Goal: Task Accomplishment & Management: Use online tool/utility

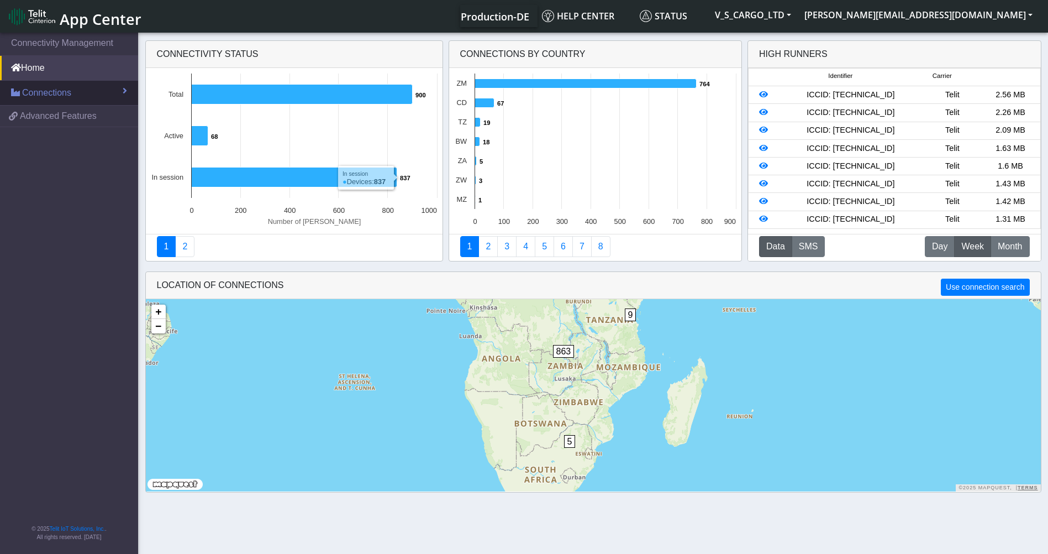
click at [117, 98] on link "Connections" at bounding box center [69, 93] width 138 height 24
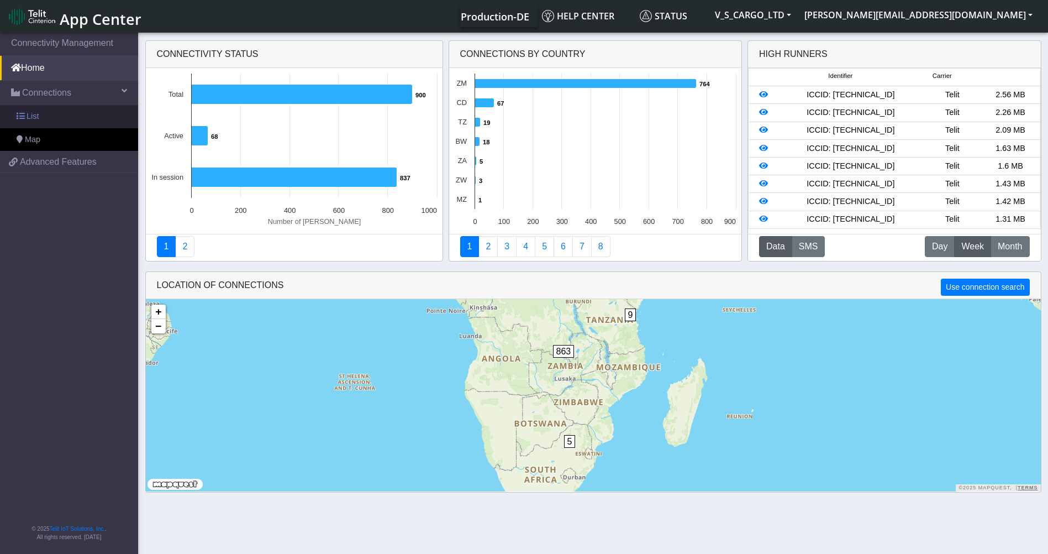
click at [103, 117] on link "List" at bounding box center [69, 116] width 138 height 23
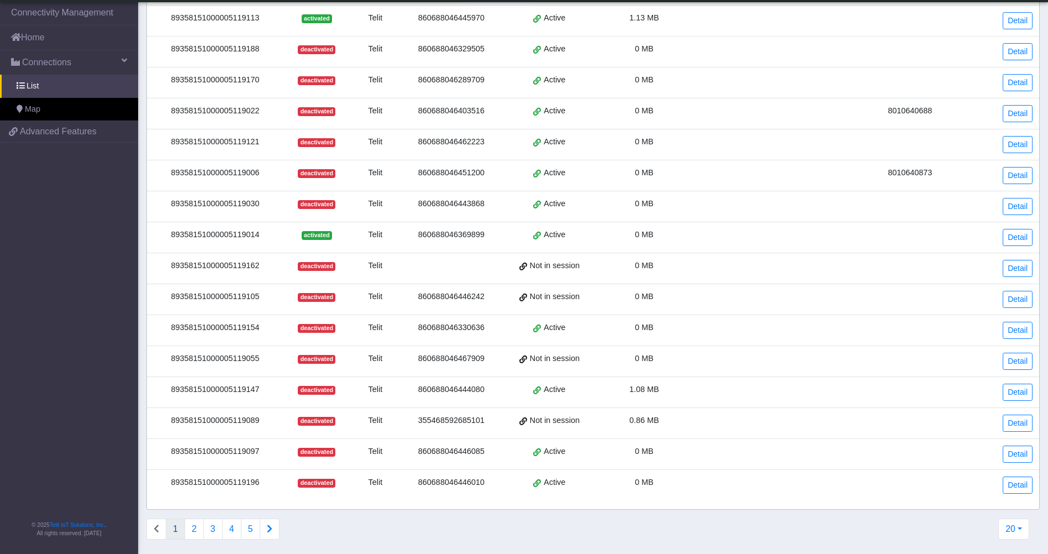
scroll to position [230, 0]
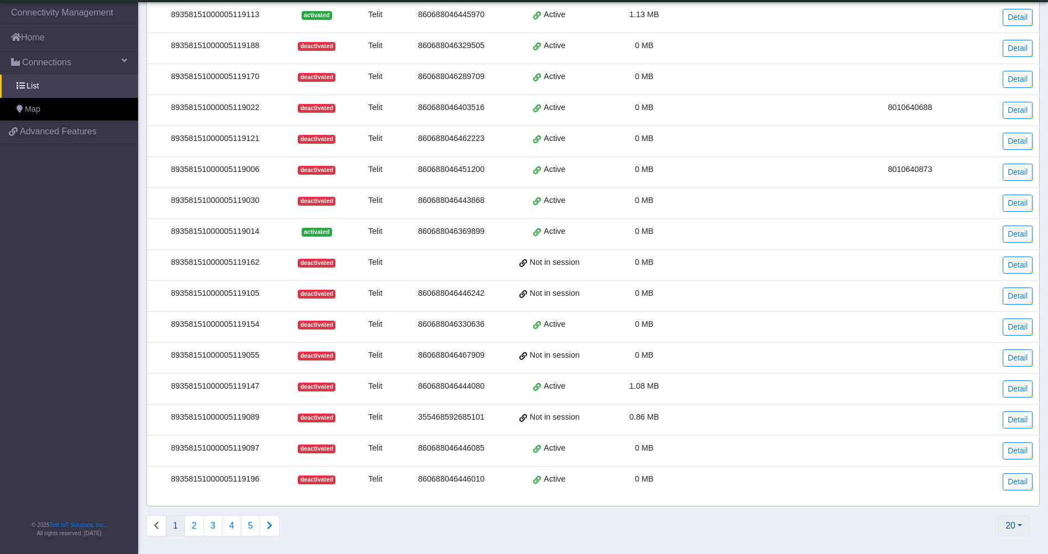
click at [1022, 526] on button "20" at bounding box center [1013, 525] width 31 height 21
click at [990, 483] on button "1000" at bounding box center [984, 482] width 87 height 18
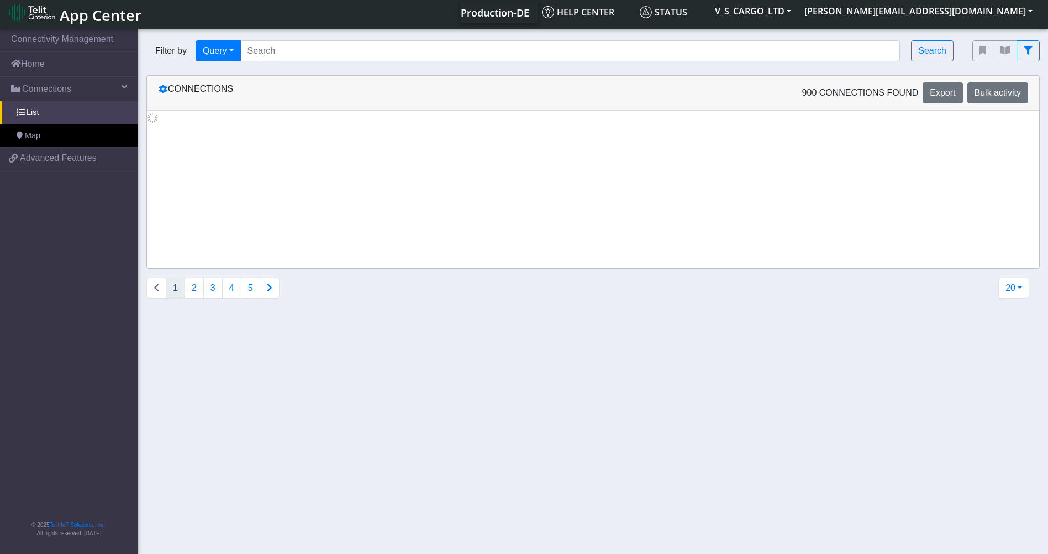
scroll to position [0, 0]
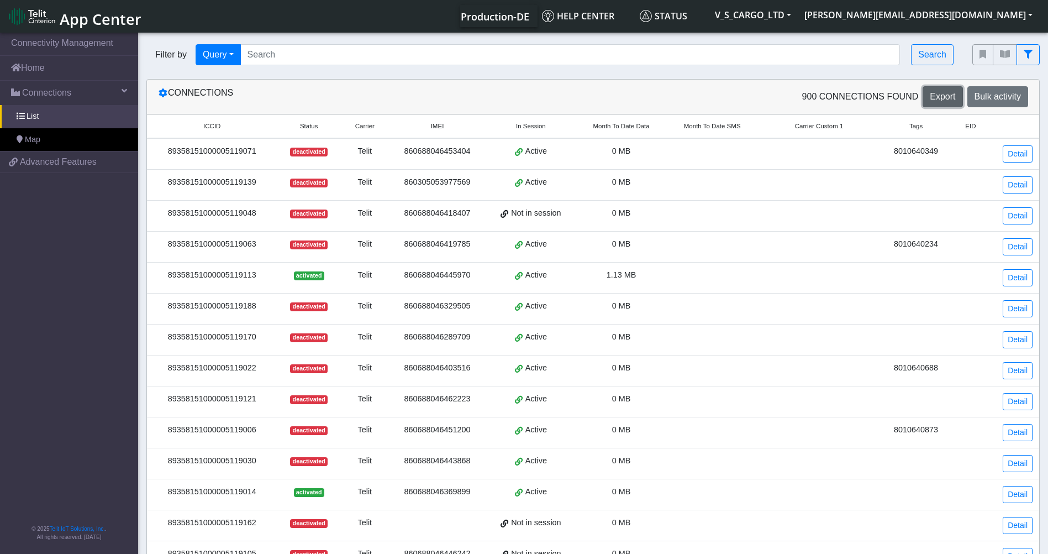
click at [943, 103] on button "Export" at bounding box center [943, 96] width 40 height 21
